Goal: Information Seeking & Learning: Learn about a topic

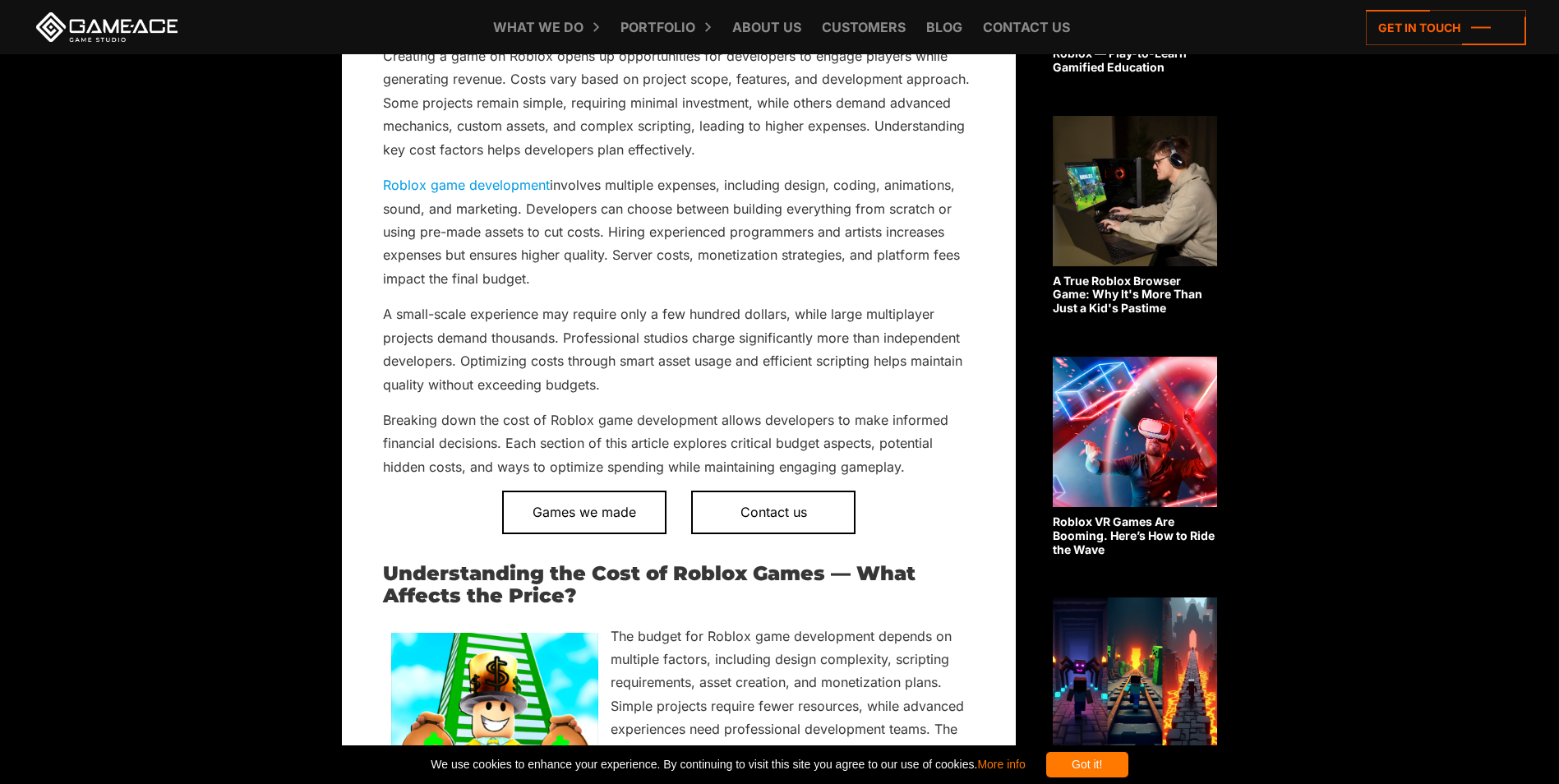
scroll to position [740, 0]
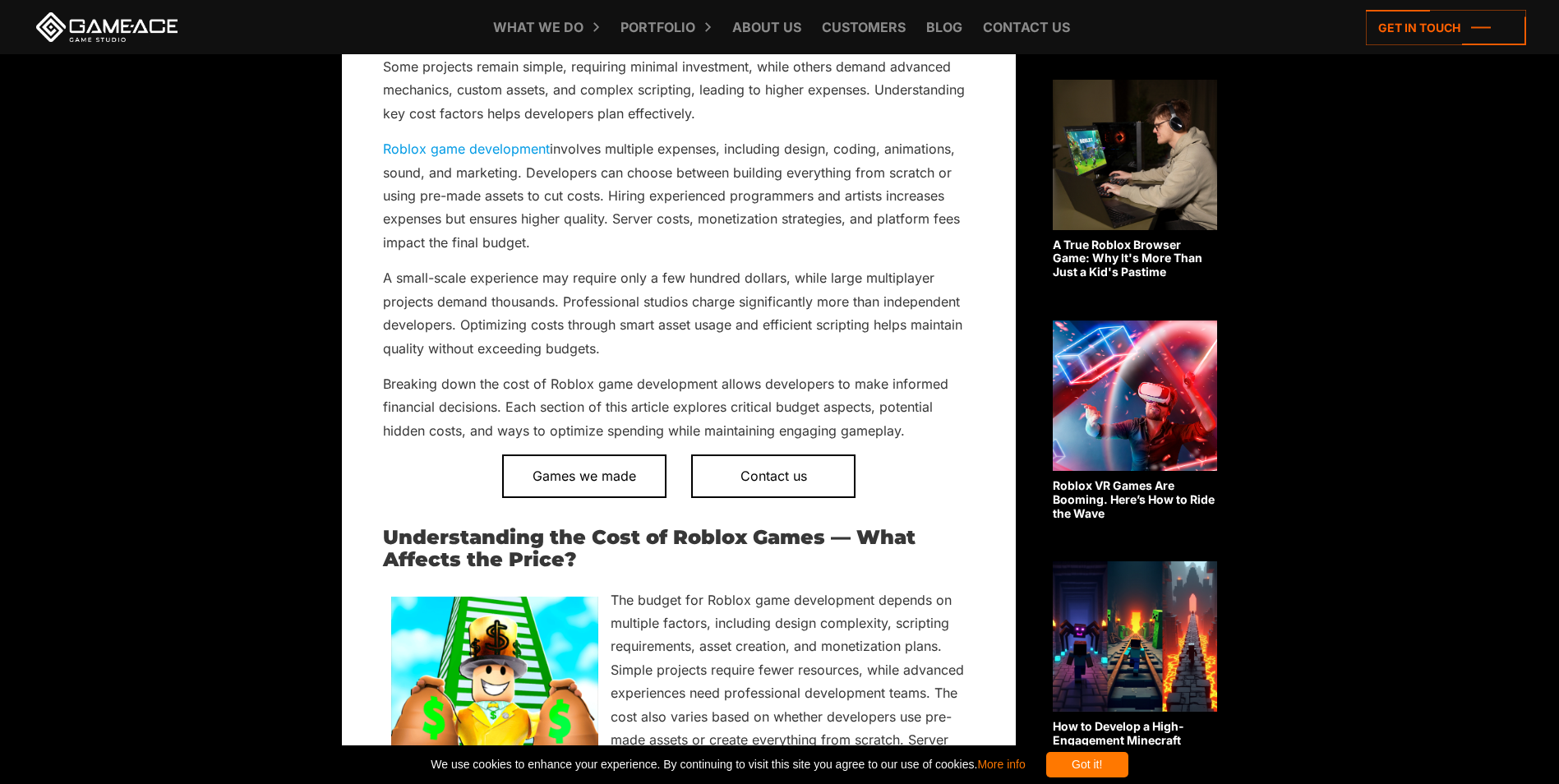
click at [384, 380] on p "Breaking down the cost of Roblox game development allows developers to make inf…" at bounding box center [679, 407] width 592 height 70
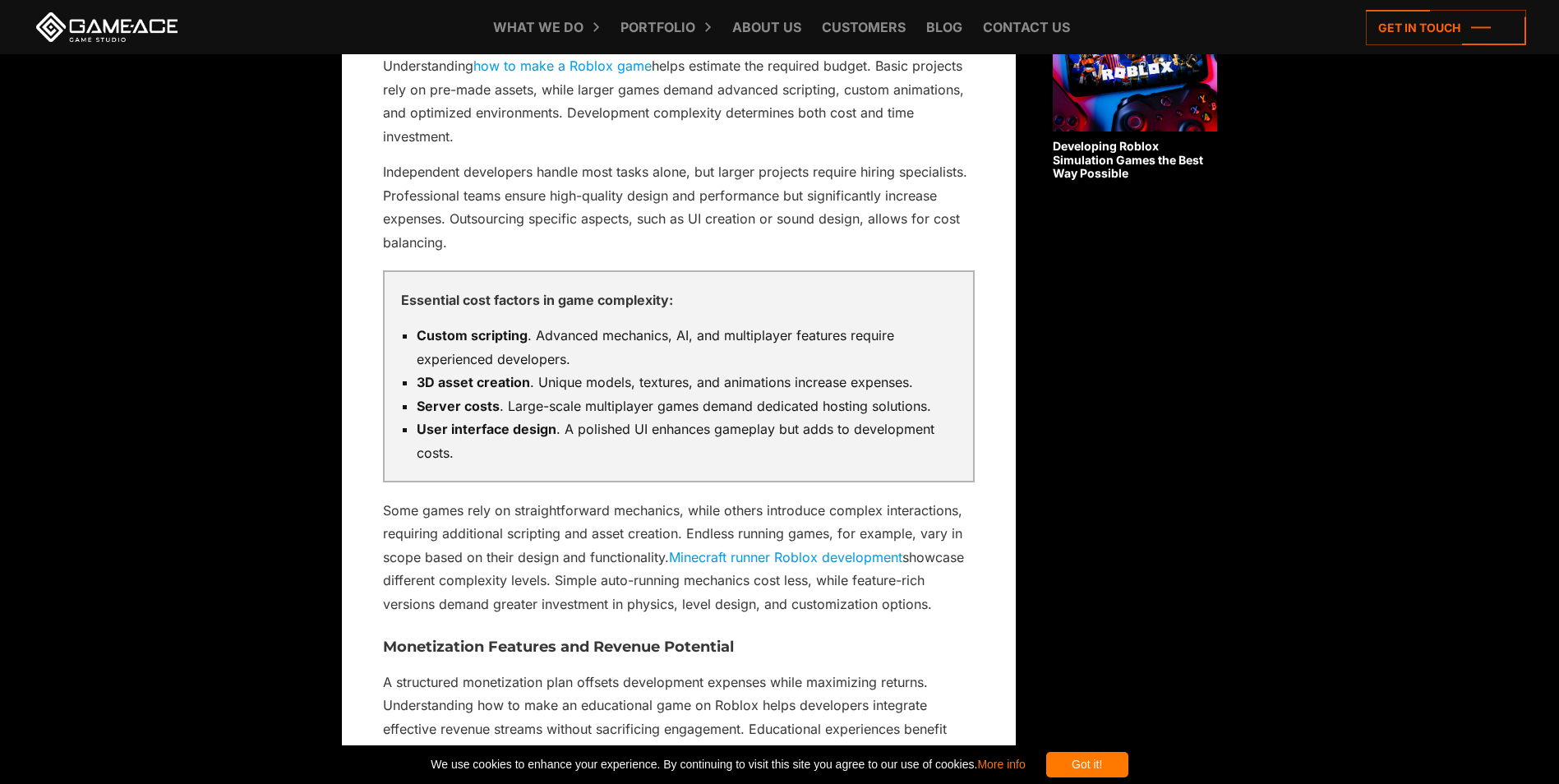
scroll to position [1644, 0]
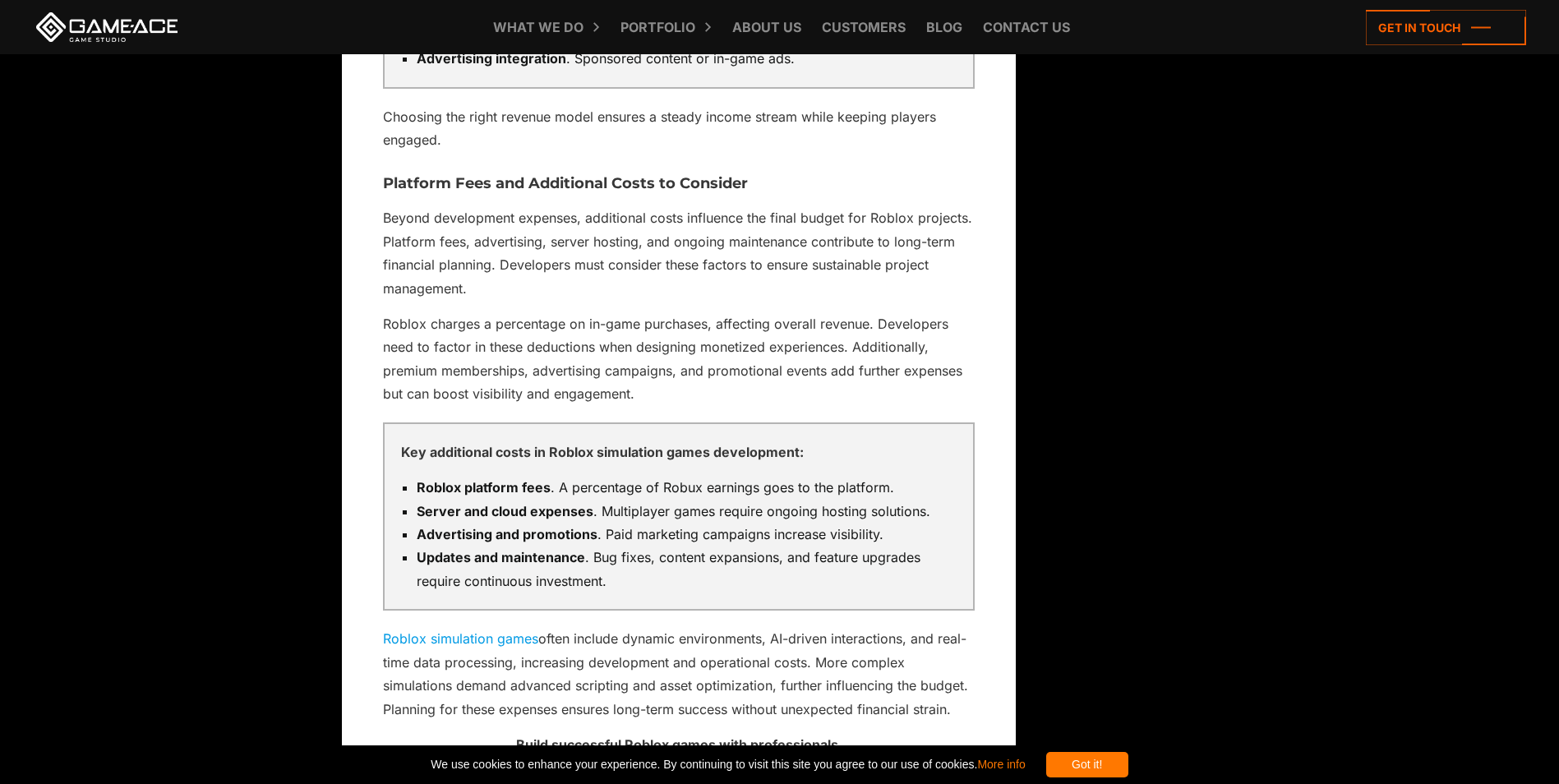
scroll to position [2630, 0]
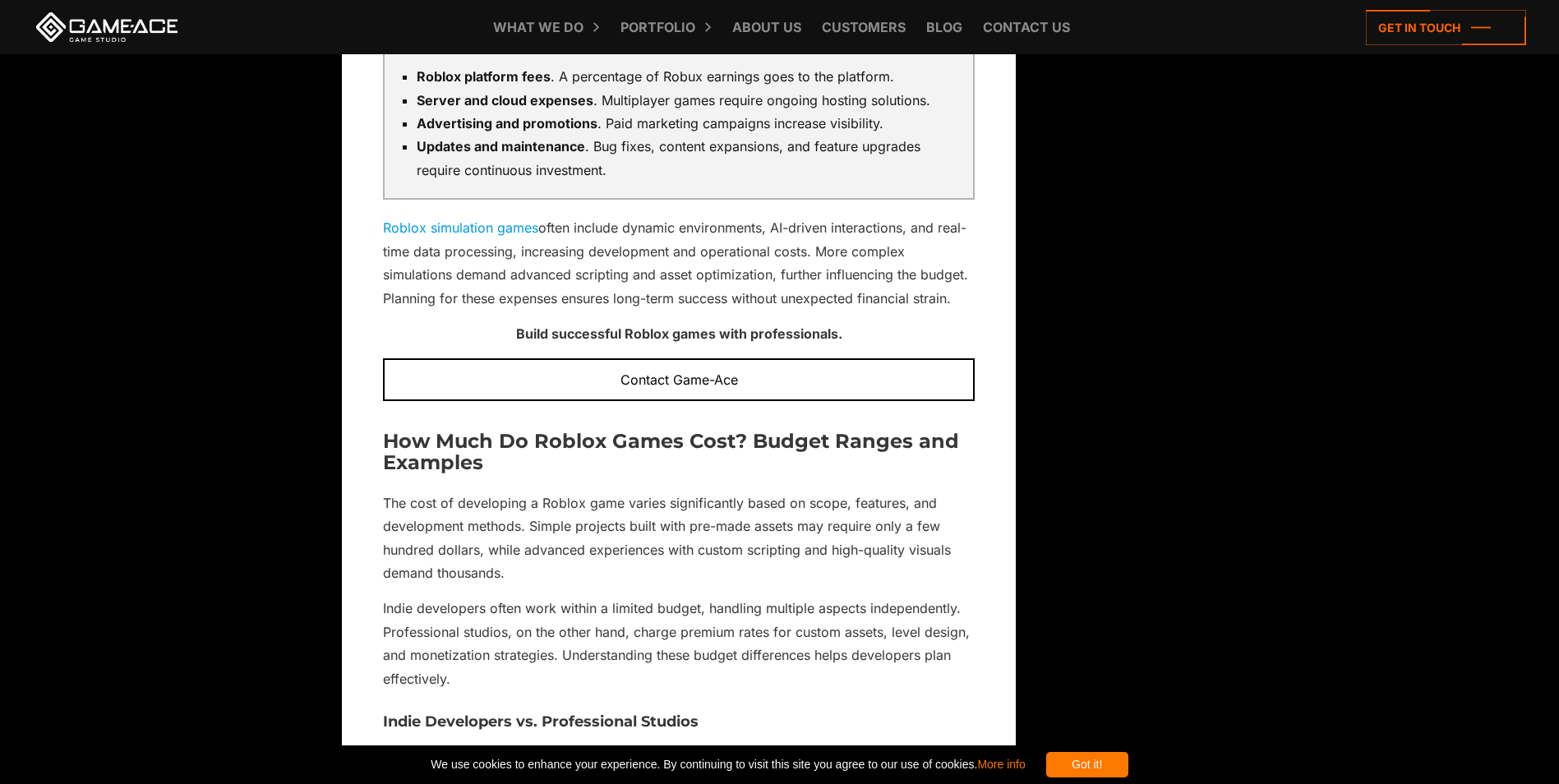
scroll to position [3041, 0]
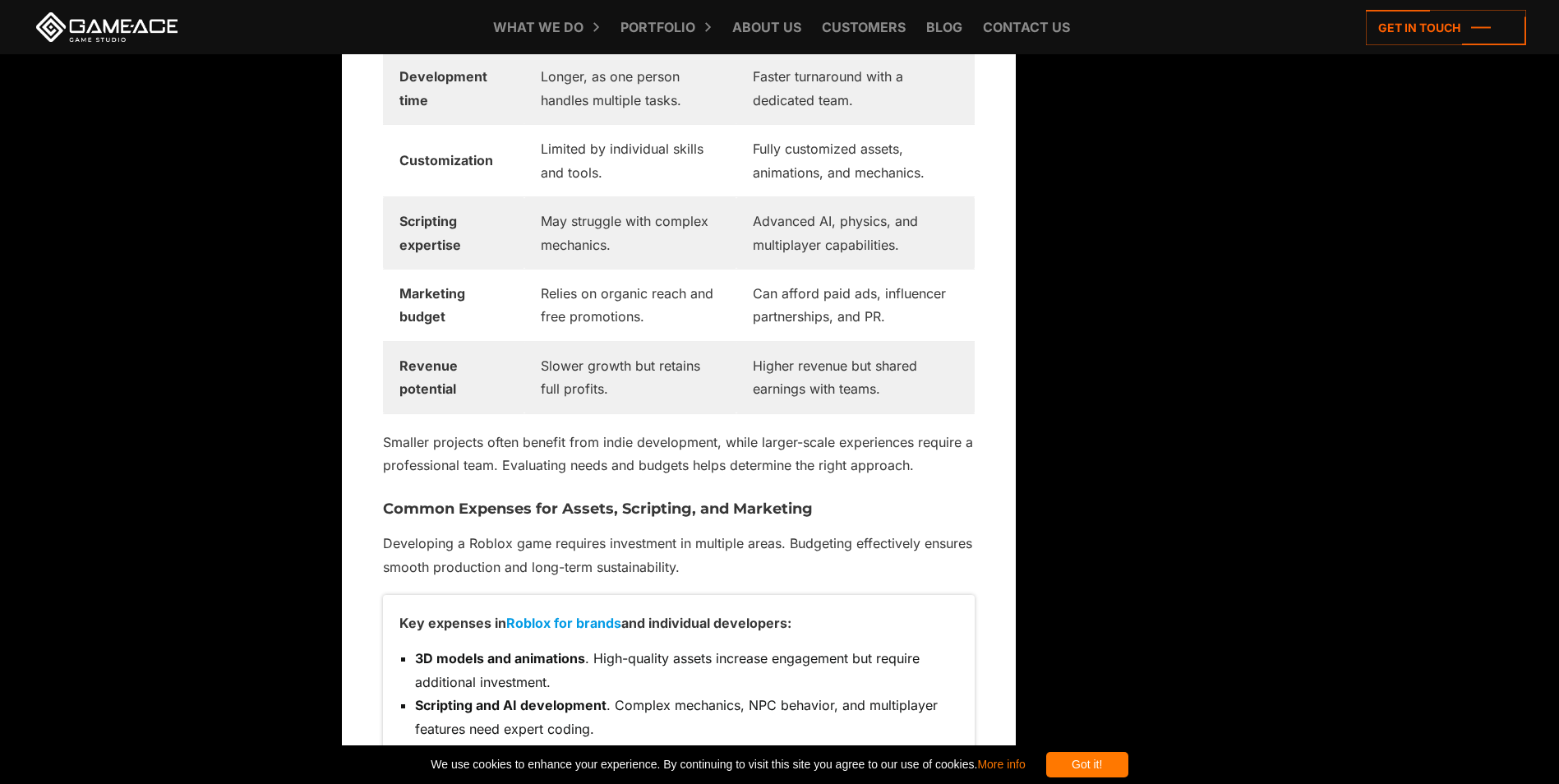
scroll to position [3862, 0]
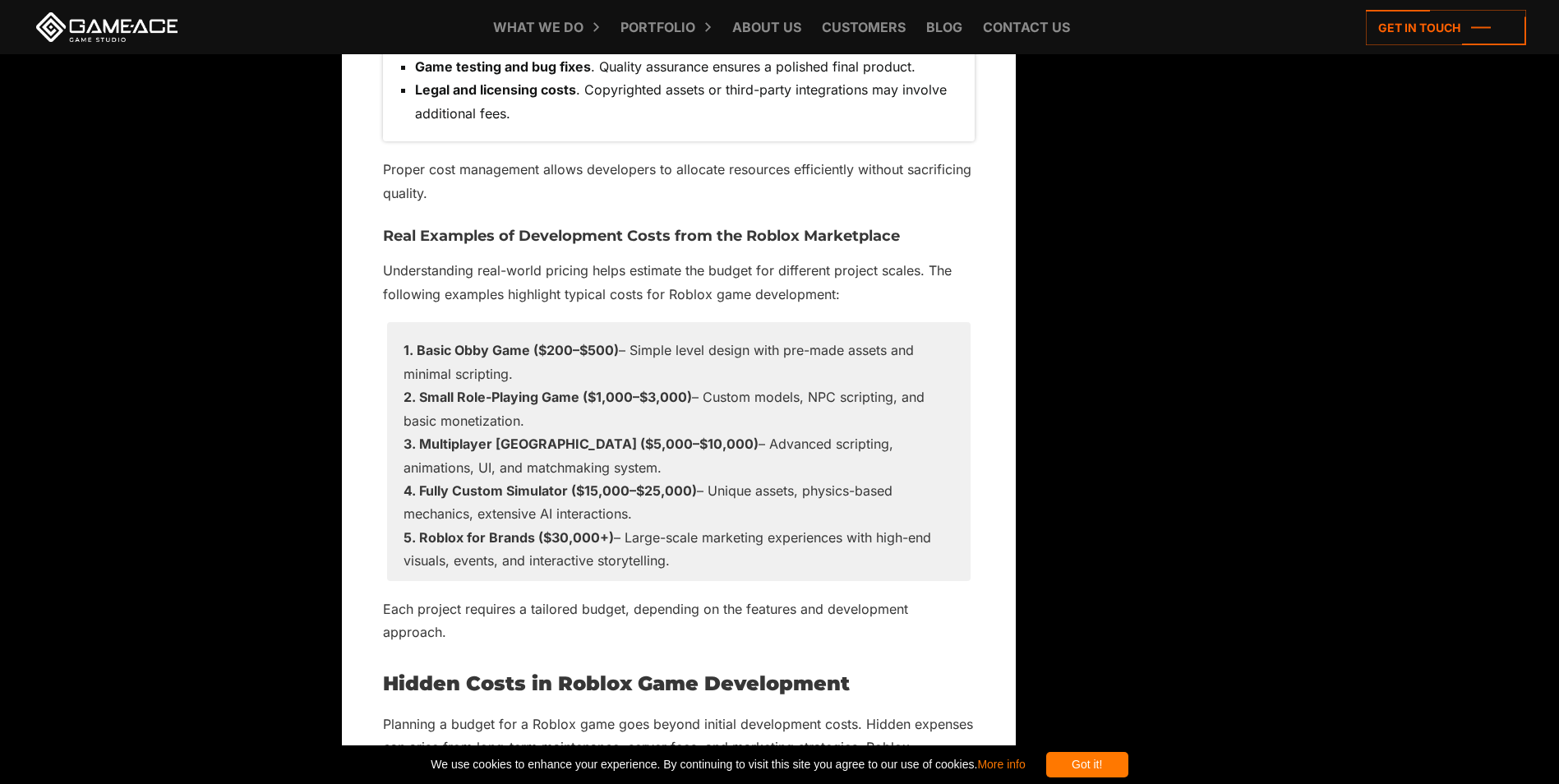
scroll to position [4767, 0]
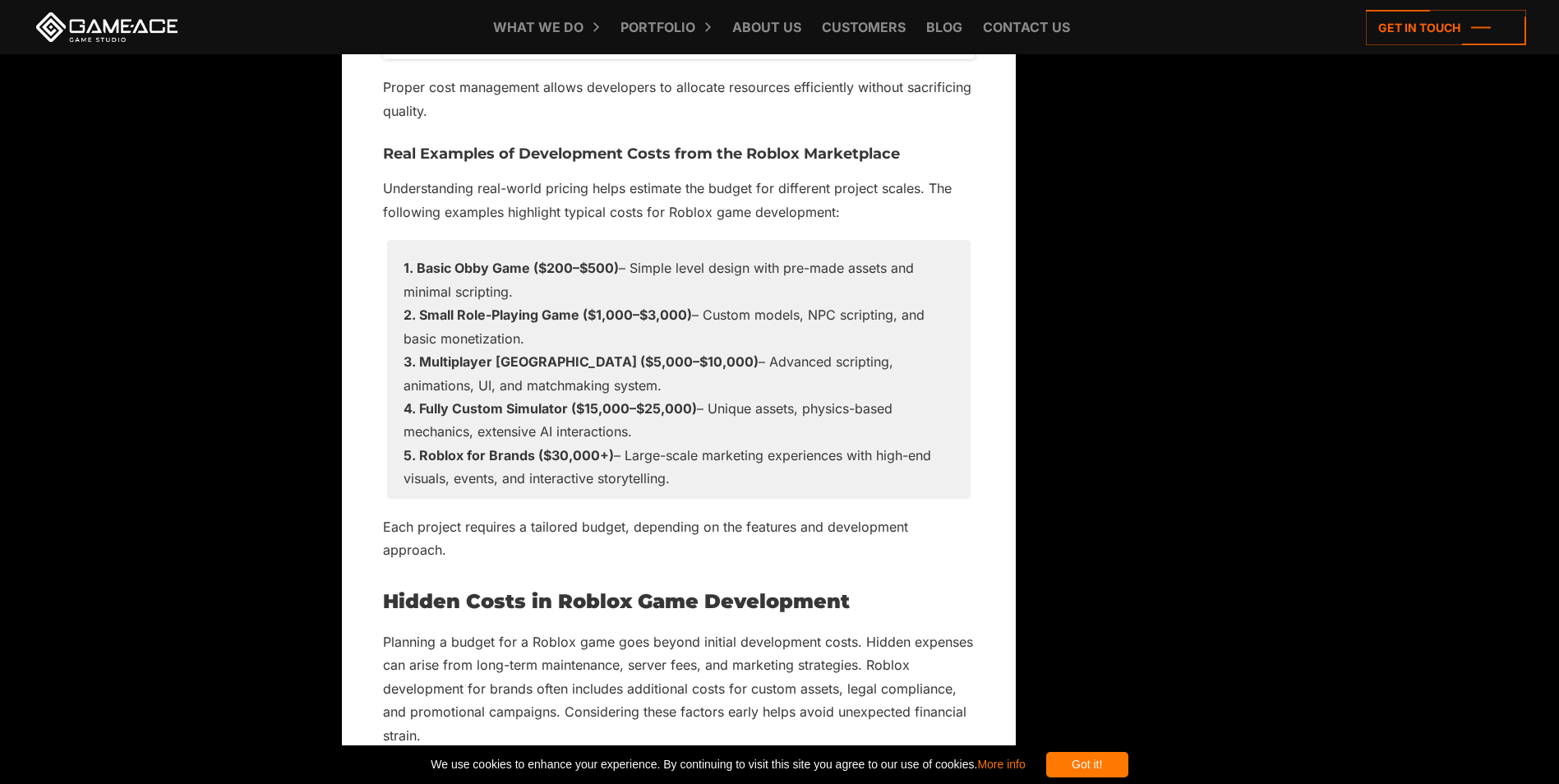
click at [359, 384] on div "How Much Does It Cost to Make a Roblox Game? A Breakdown of Development [DATE] …" at bounding box center [679, 490] width 674 height 9408
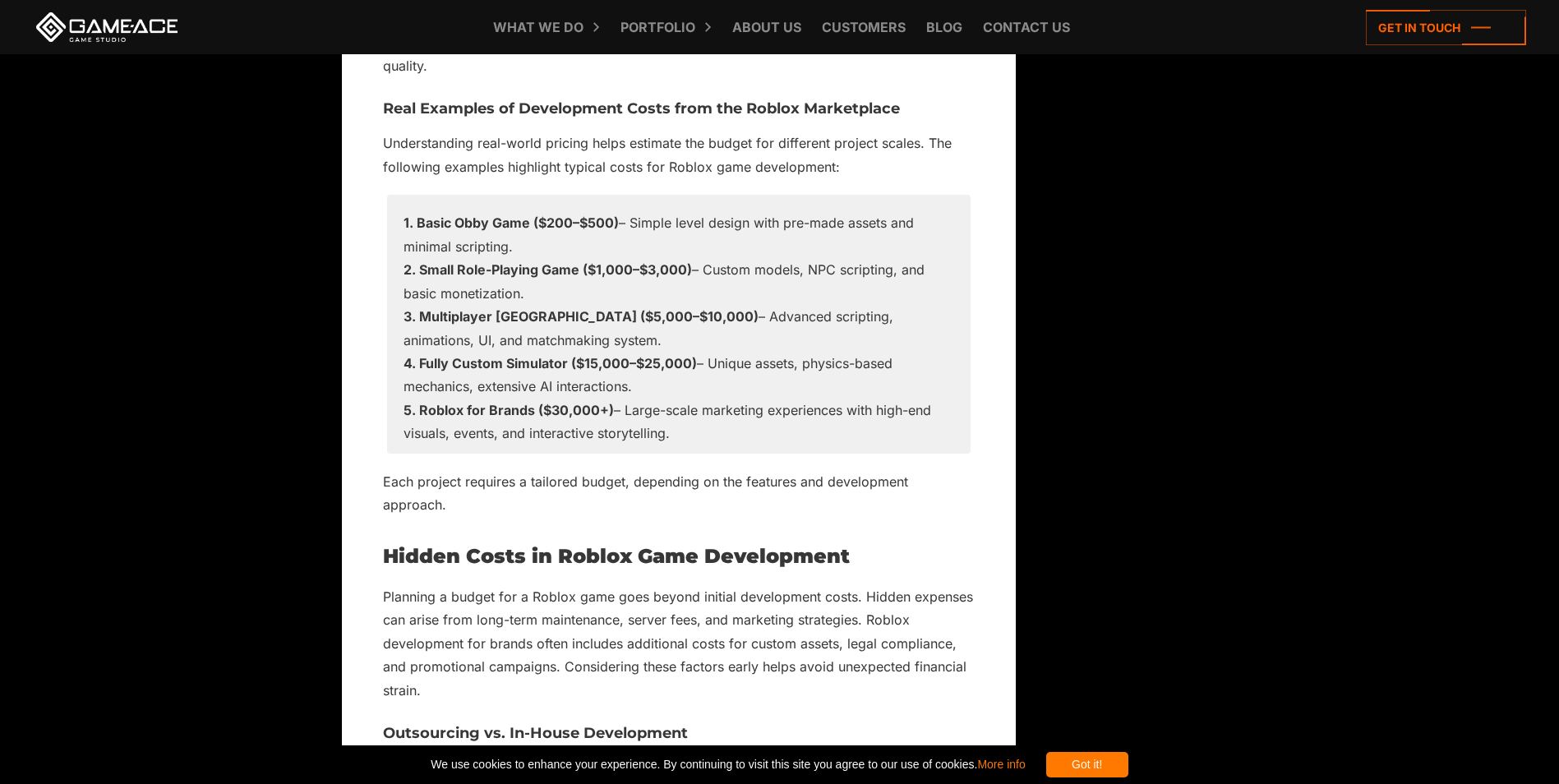
scroll to position [4849, 0]
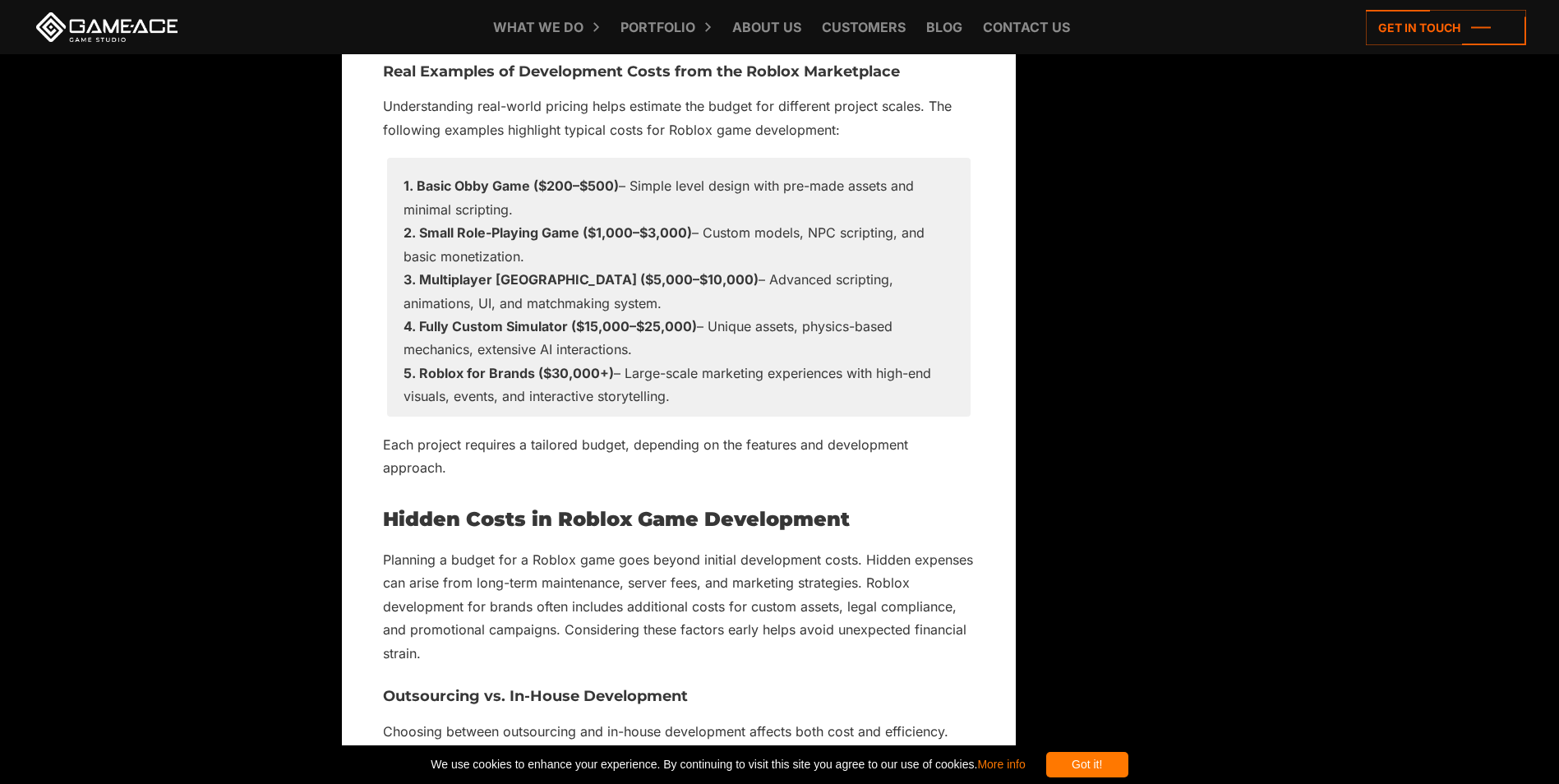
click at [357, 373] on div "How Much Does It Cost to Make a Roblox Game? A Breakdown of Development [DATE] …" at bounding box center [679, 408] width 674 height 9408
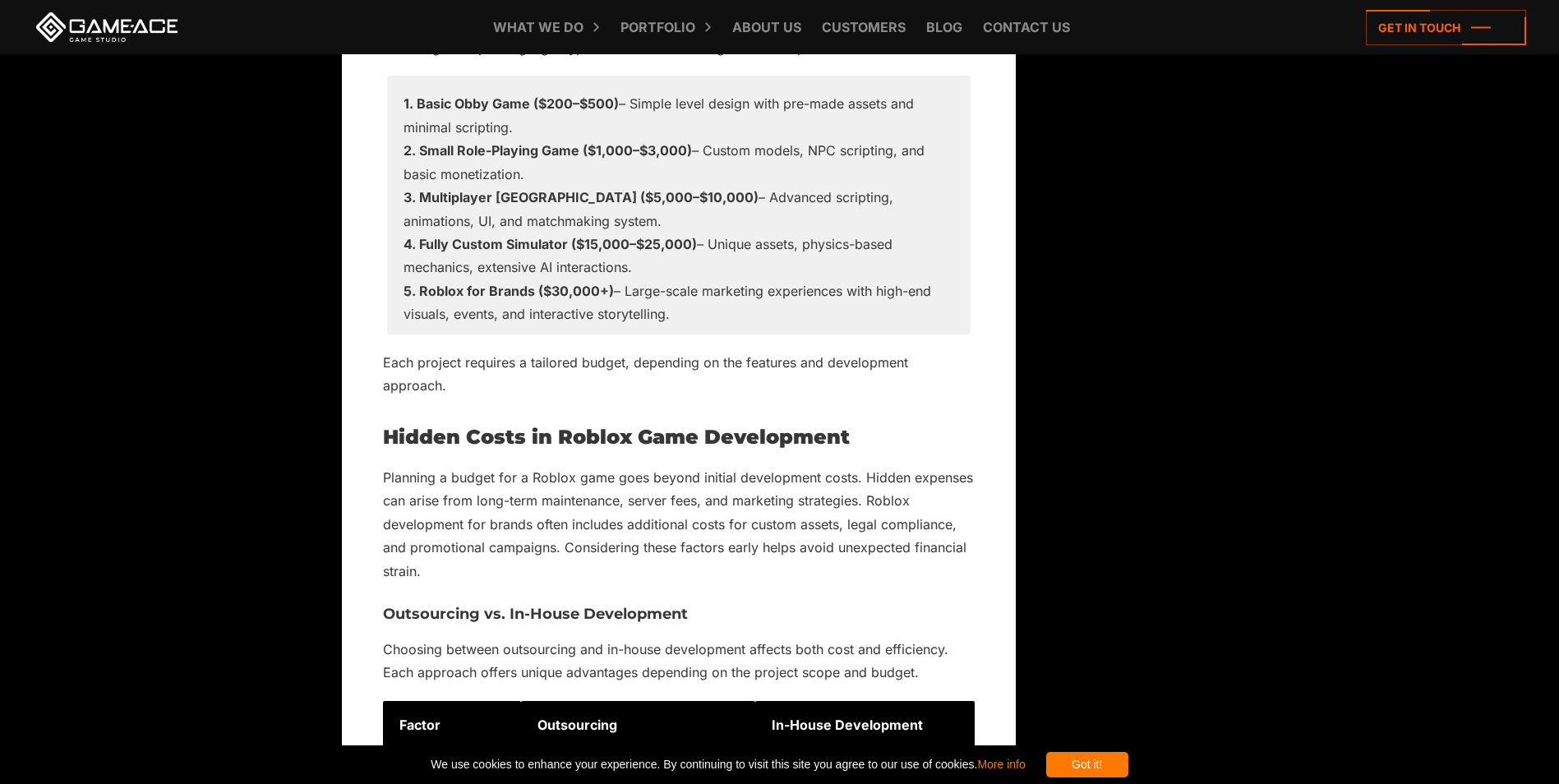
scroll to position [5014, 0]
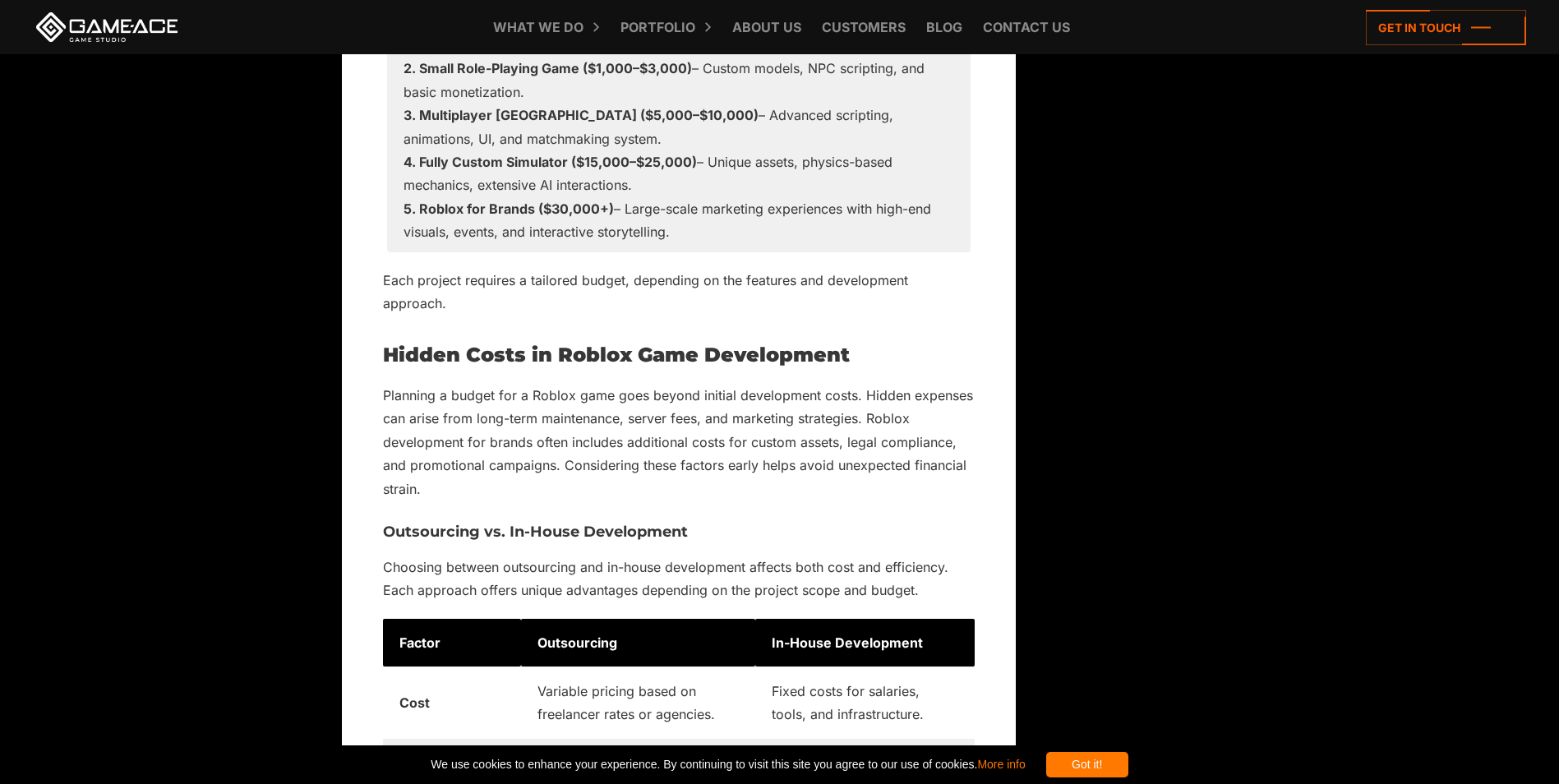
click at [357, 373] on div "How Much Does It Cost to Make a Roblox Game? A Breakdown of Development [DATE] …" at bounding box center [679, 244] width 674 height 9408
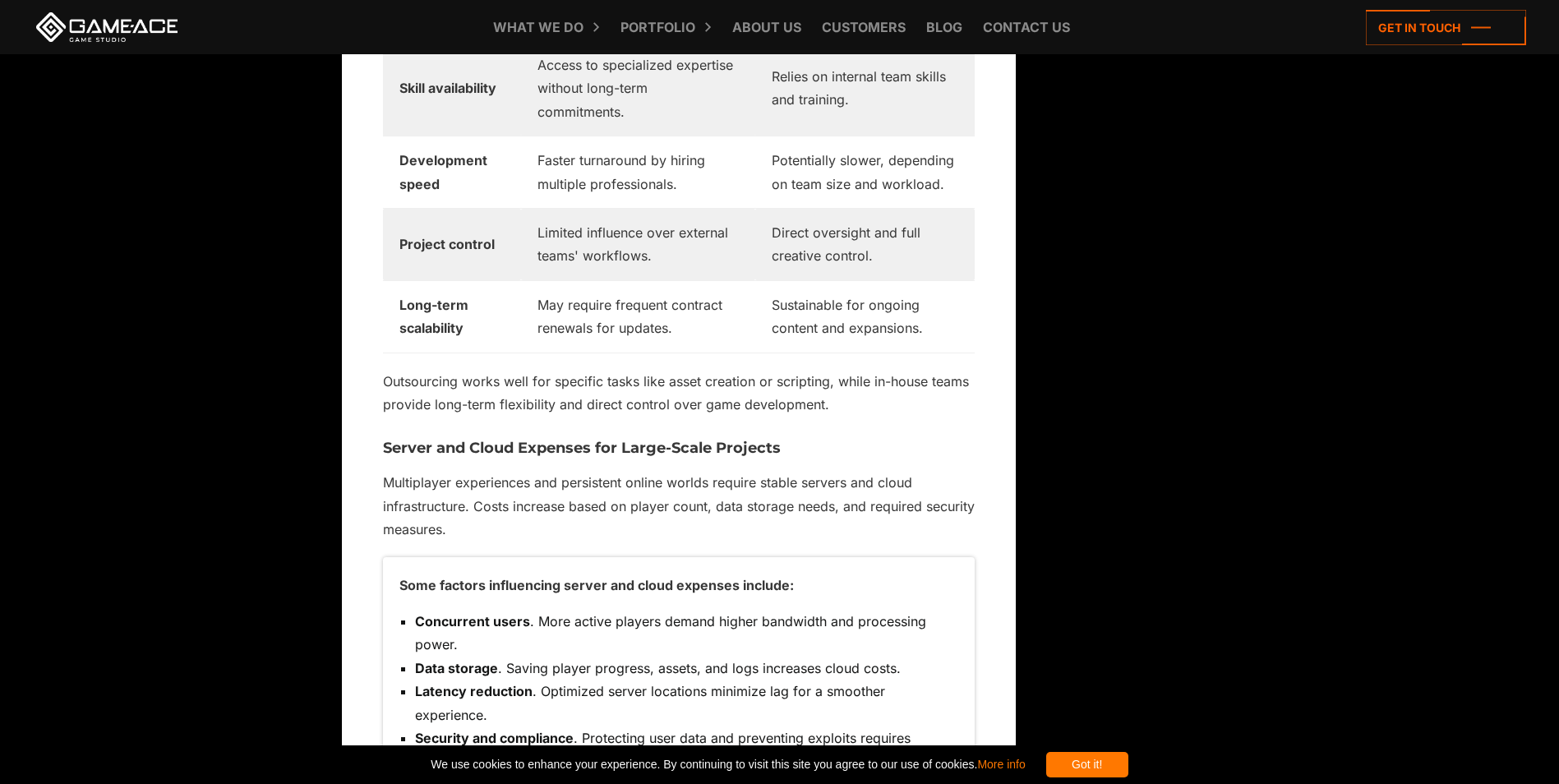
scroll to position [5753, 0]
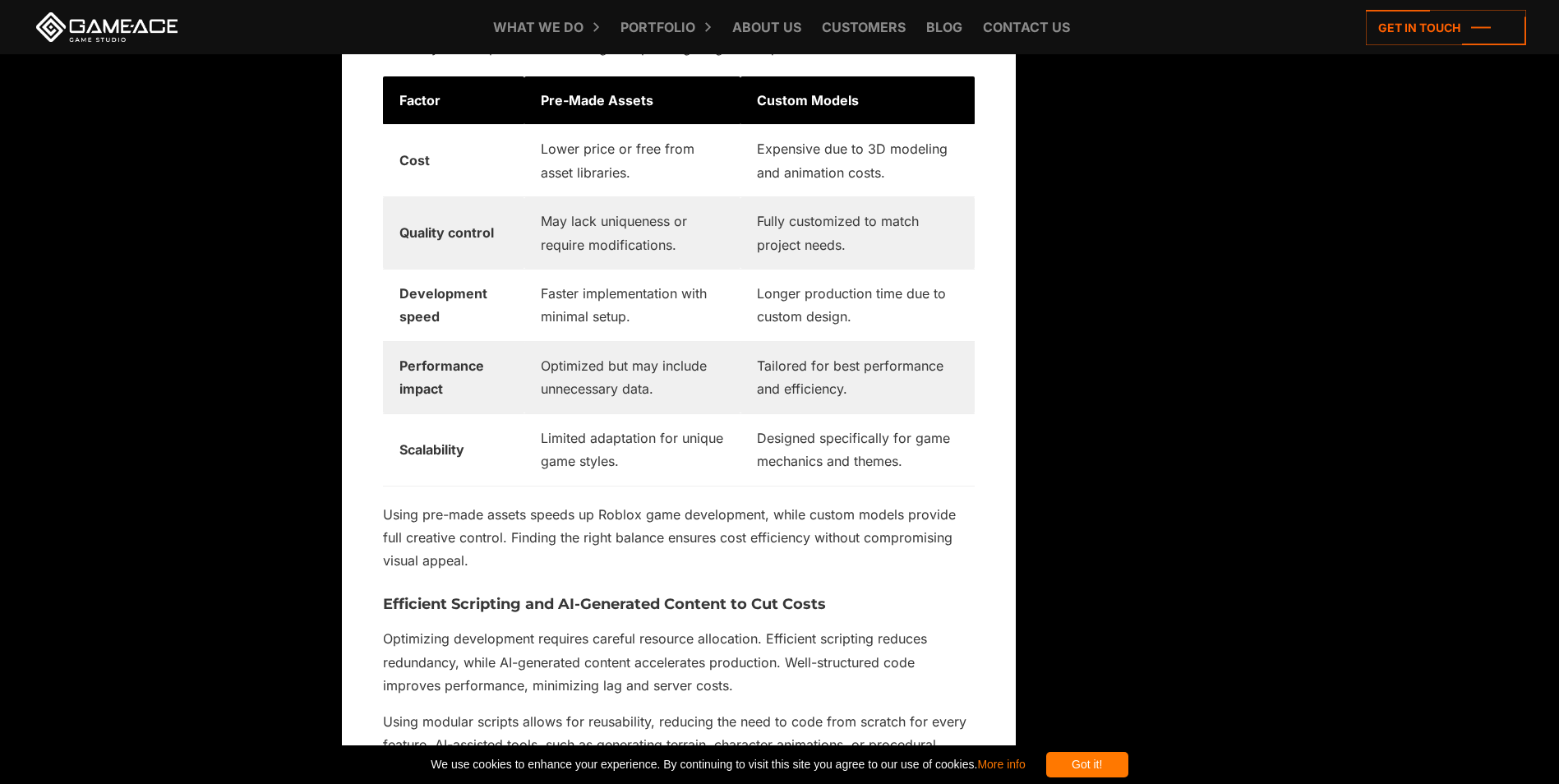
scroll to position [7889, 0]
